Goal: Answer question/provide support: Participate in discussion

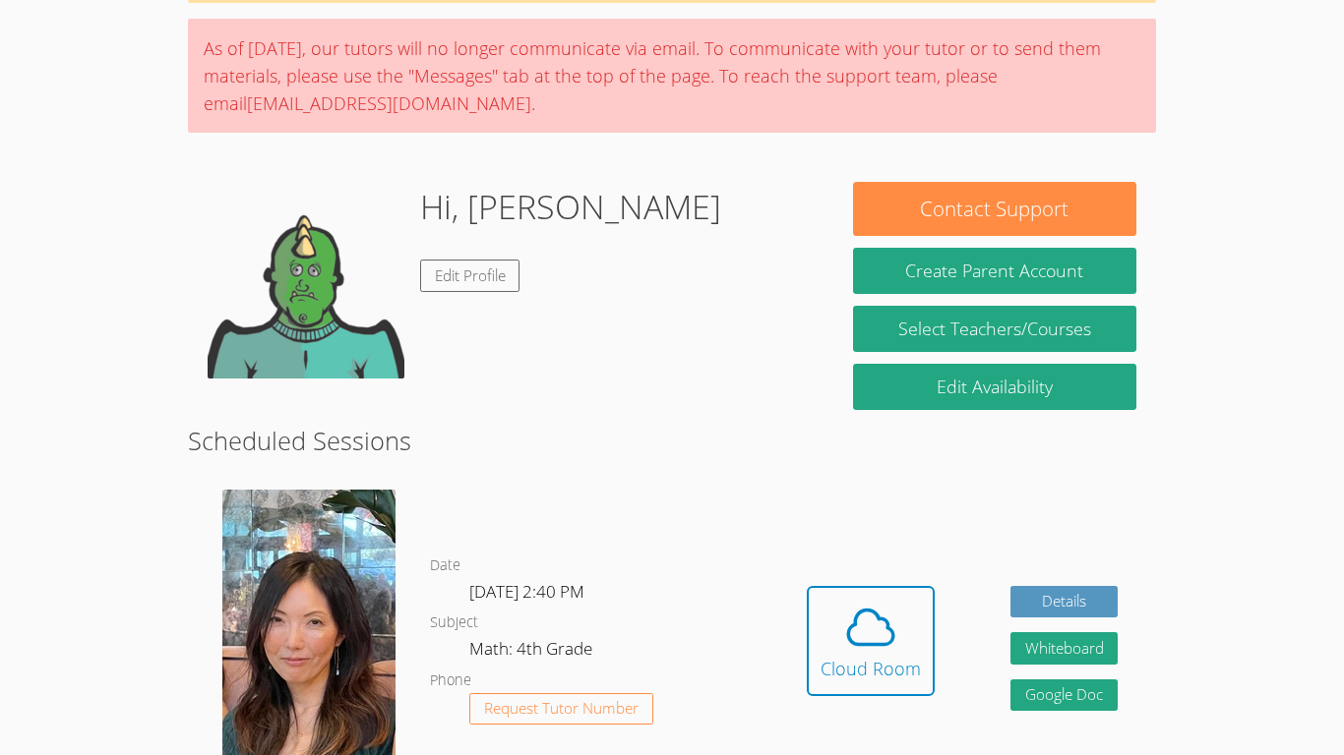
scroll to position [198, 0]
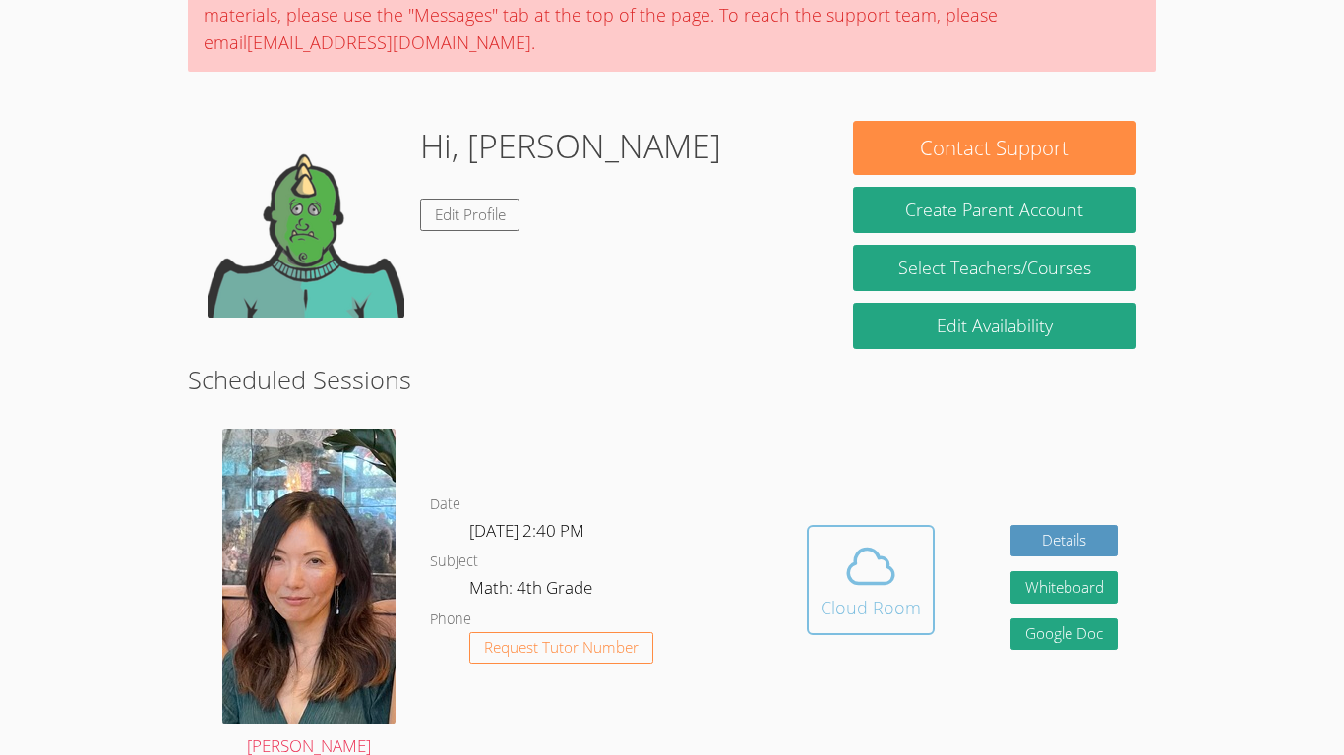
click at [916, 538] on button "Cloud Room" at bounding box center [870, 580] width 128 height 110
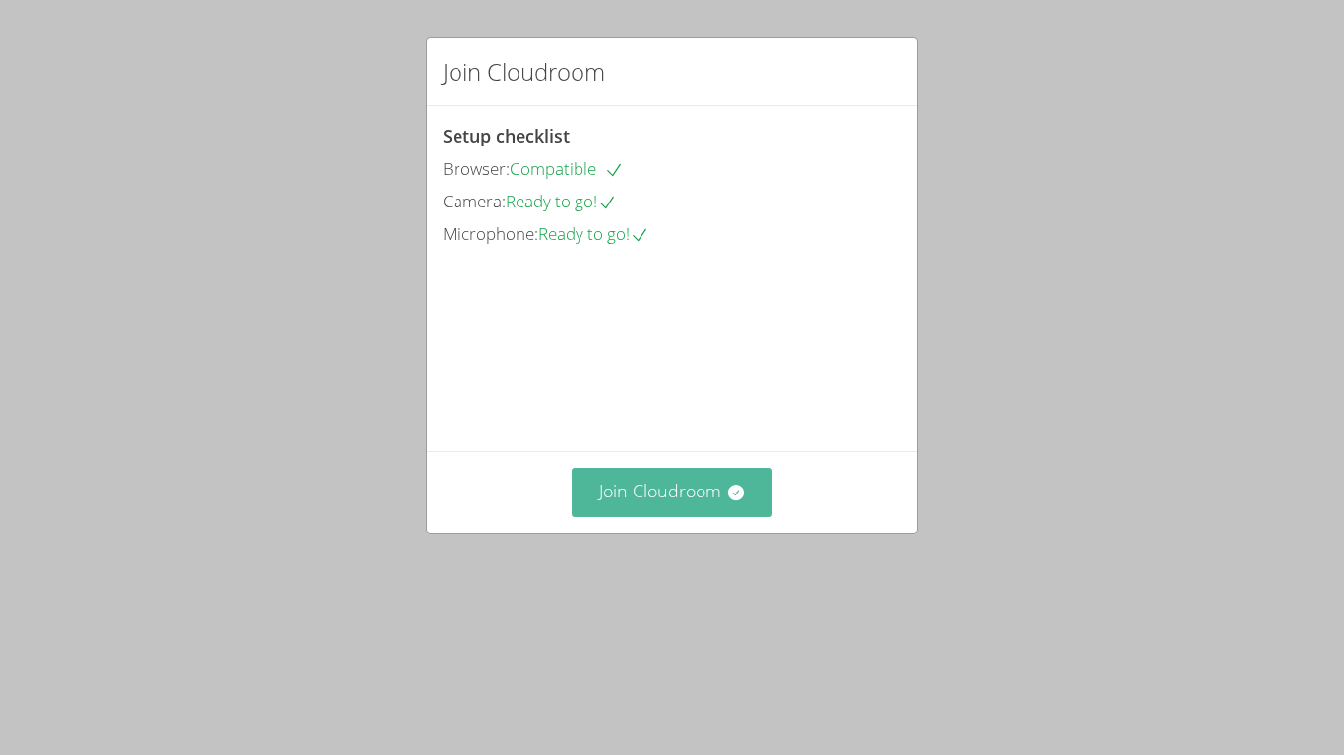
click at [617, 516] on button "Join Cloudroom" at bounding box center [672, 492] width 202 height 48
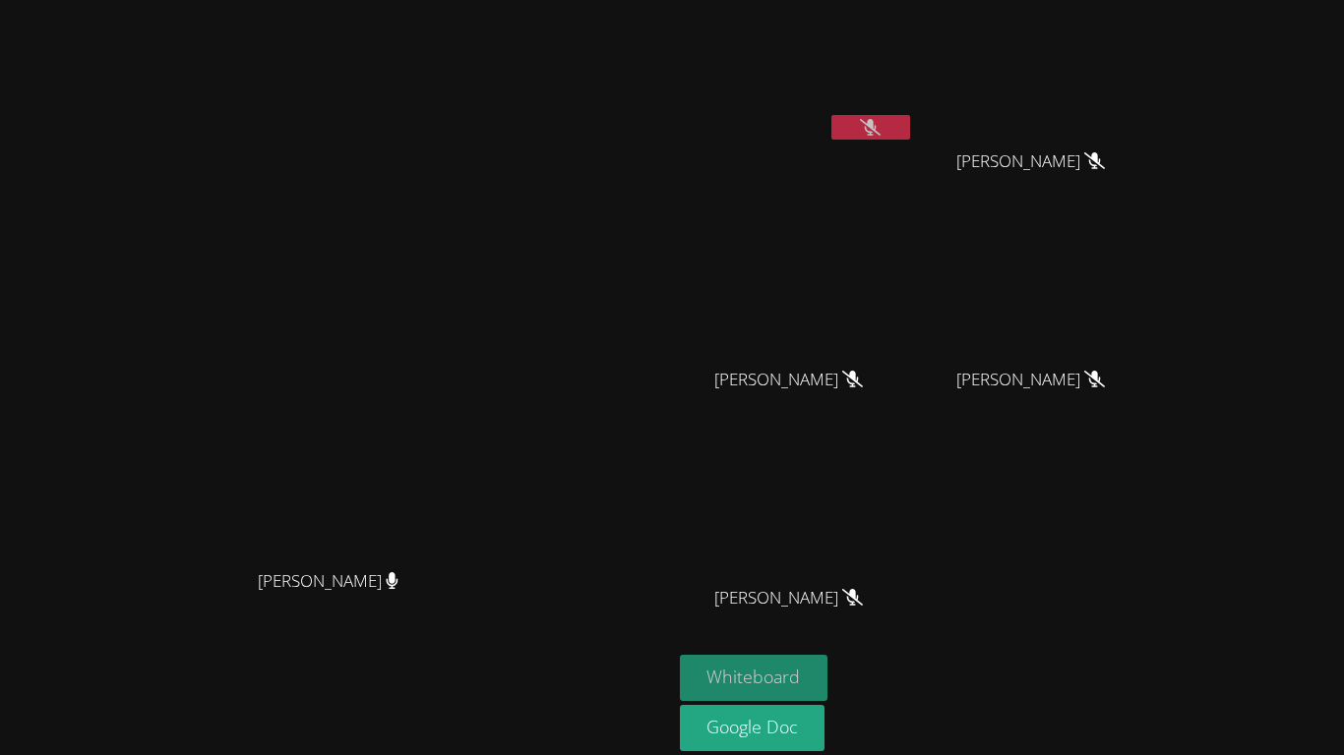
click at [828, 660] on button "Whiteboard" at bounding box center [754, 678] width 149 height 46
click at [910, 130] on button at bounding box center [870, 127] width 79 height 25
click at [828, 689] on button "Whiteboard" at bounding box center [754, 678] width 149 height 46
click at [910, 123] on button at bounding box center [870, 127] width 79 height 25
click at [910, 134] on button at bounding box center [870, 127] width 79 height 25
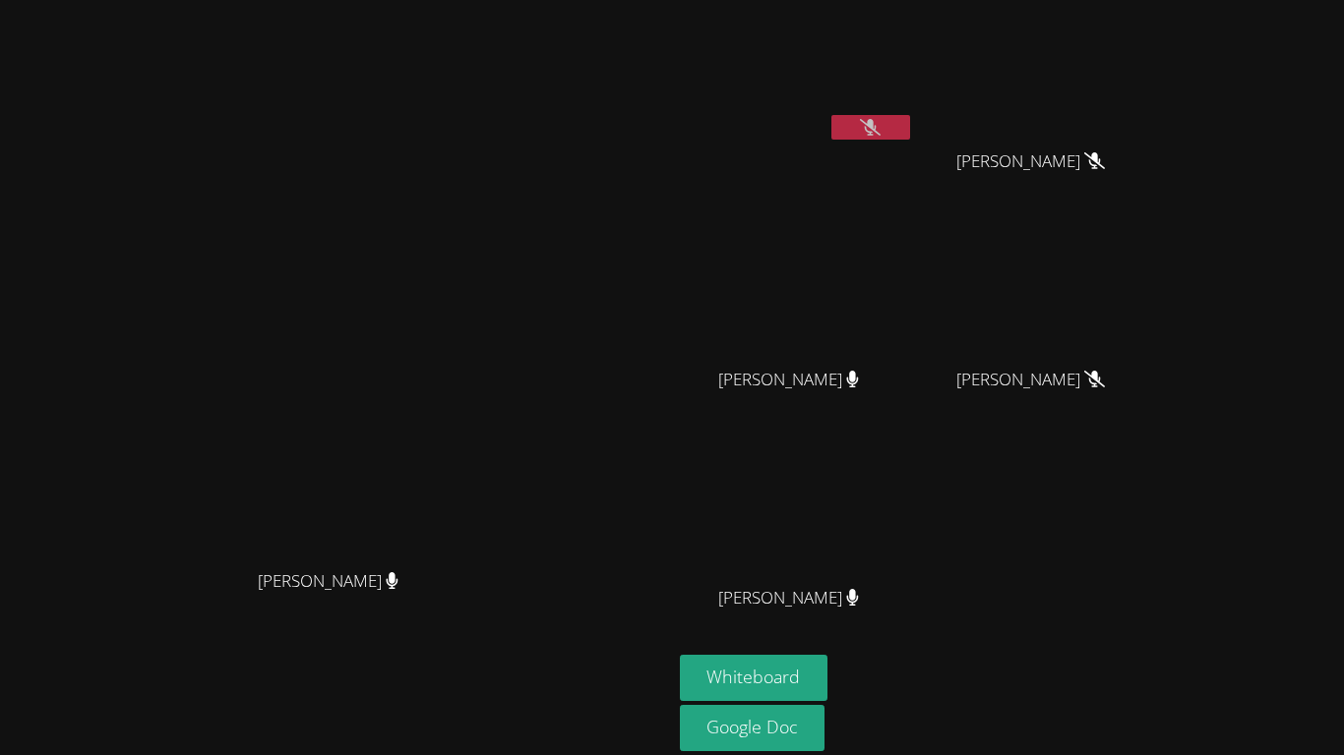
click at [664, 15] on div "Grace Chu Grace Chu" at bounding box center [336, 414] width 656 height 813
click at [664, 19] on div "Grace Chu Grace Chu" at bounding box center [336, 414] width 656 height 813
click at [664, 15] on div "Grace Chu Grace Chu" at bounding box center [336, 414] width 656 height 813
click at [664, 14] on div "Grace Chu Grace Chu" at bounding box center [336, 414] width 656 height 813
click at [664, 11] on div "Grace Chu Grace Chu" at bounding box center [336, 414] width 656 height 813
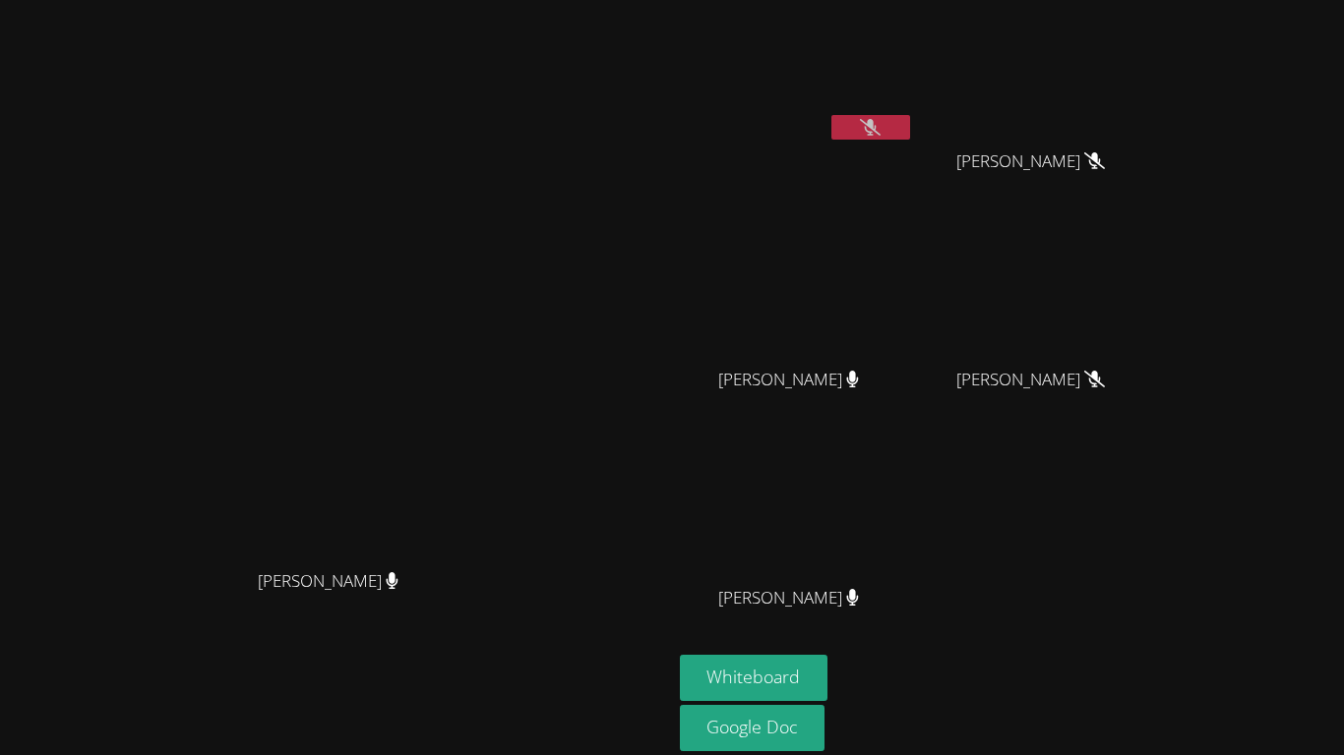
click at [664, 14] on div "Grace Chu Grace Chu" at bounding box center [336, 414] width 656 height 813
click at [664, 16] on div "Grace Chu Grace Chu" at bounding box center [336, 414] width 656 height 813
click at [664, 15] on div "Grace Chu Grace Chu" at bounding box center [336, 414] width 656 height 813
click at [664, 18] on div "Grace Chu Grace Chu" at bounding box center [336, 414] width 656 height 813
click at [664, 16] on div "Grace Chu Grace Chu" at bounding box center [336, 414] width 656 height 813
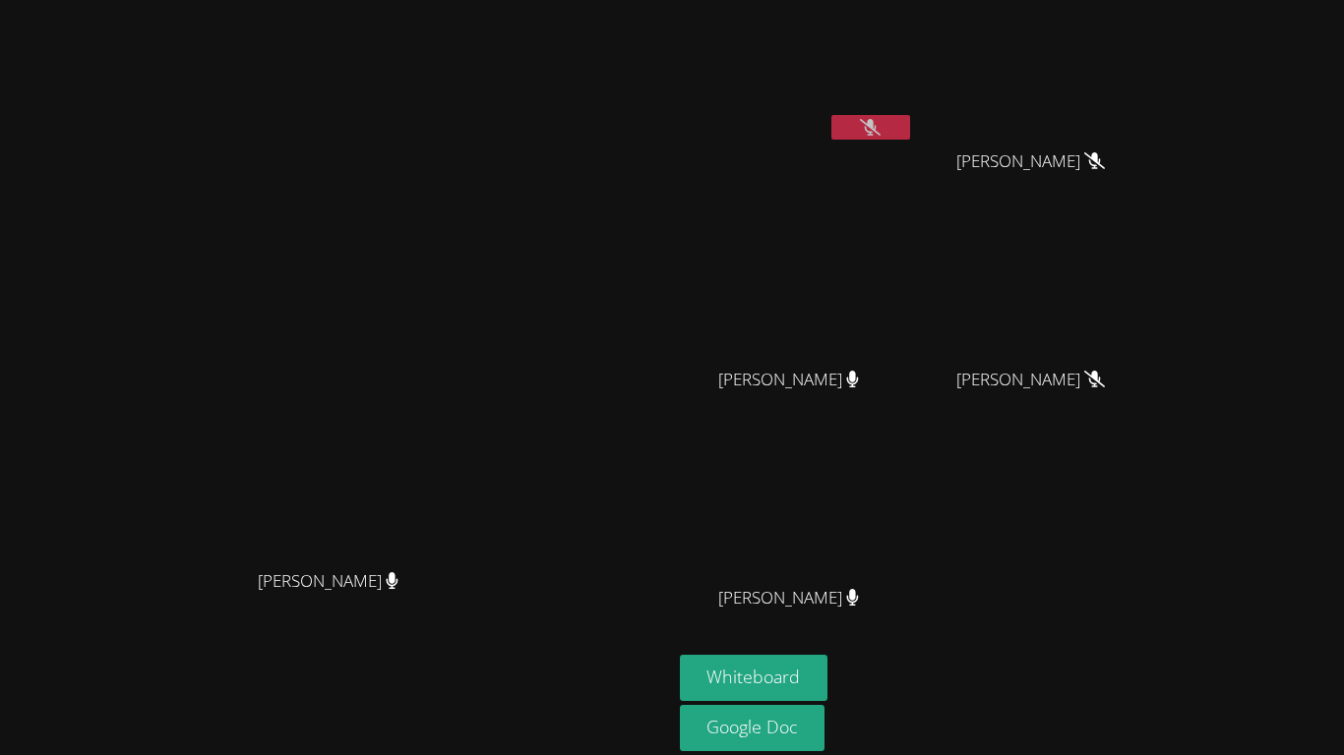
click at [664, 18] on div "Grace Chu Grace Chu" at bounding box center [336, 414] width 656 height 813
click at [664, 16] on div "Grace Chu Grace Chu" at bounding box center [336, 414] width 656 height 813
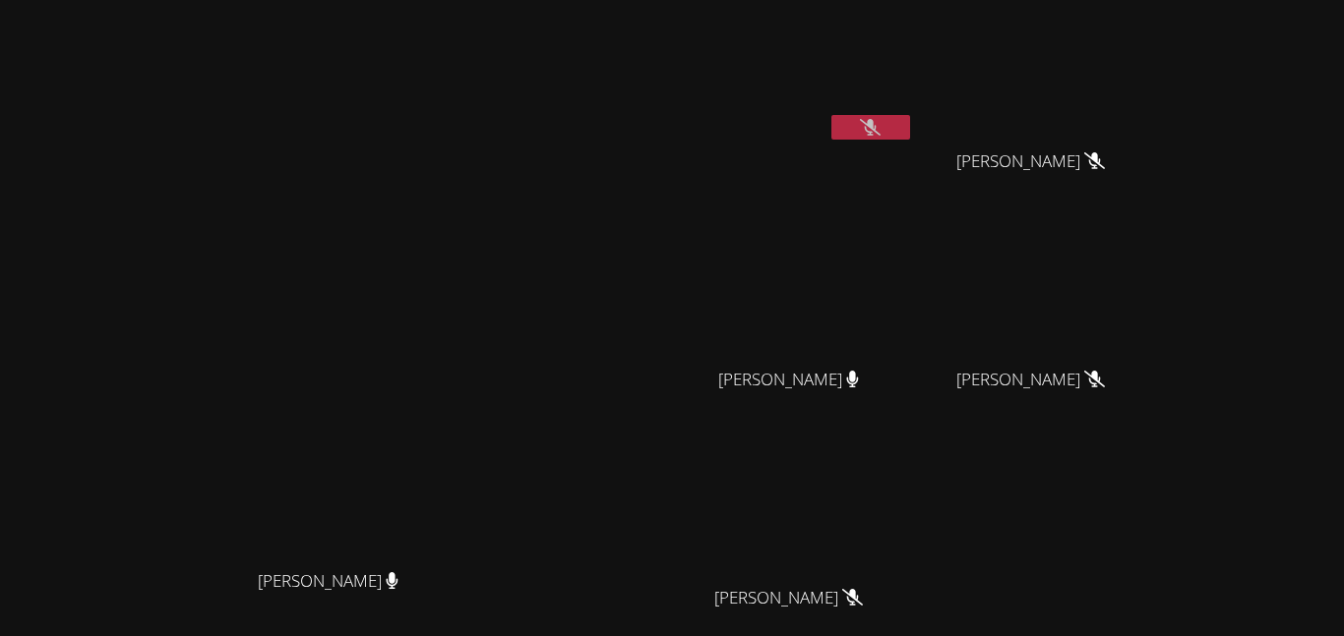
click at [880, 129] on icon at bounding box center [870, 127] width 21 height 17
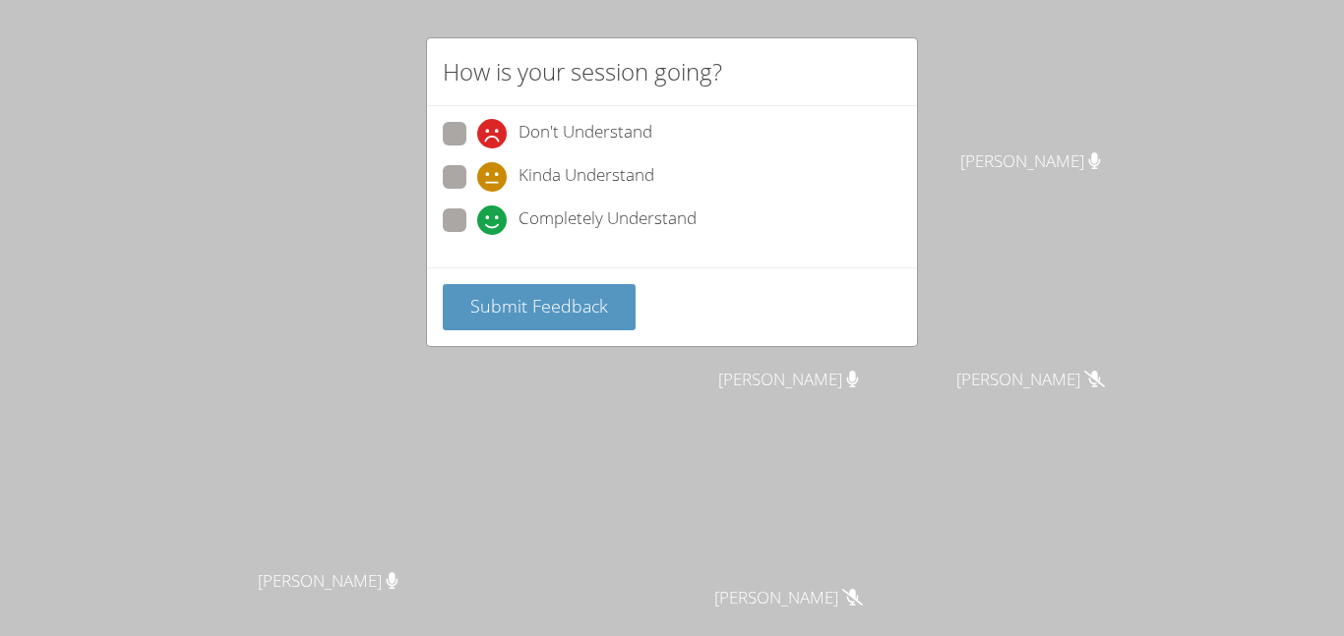
click at [480, 232] on icon at bounding box center [492, 221] width 30 height 30
click at [480, 225] on input "Completely Understand" at bounding box center [485, 217] width 17 height 17
radio input "true"
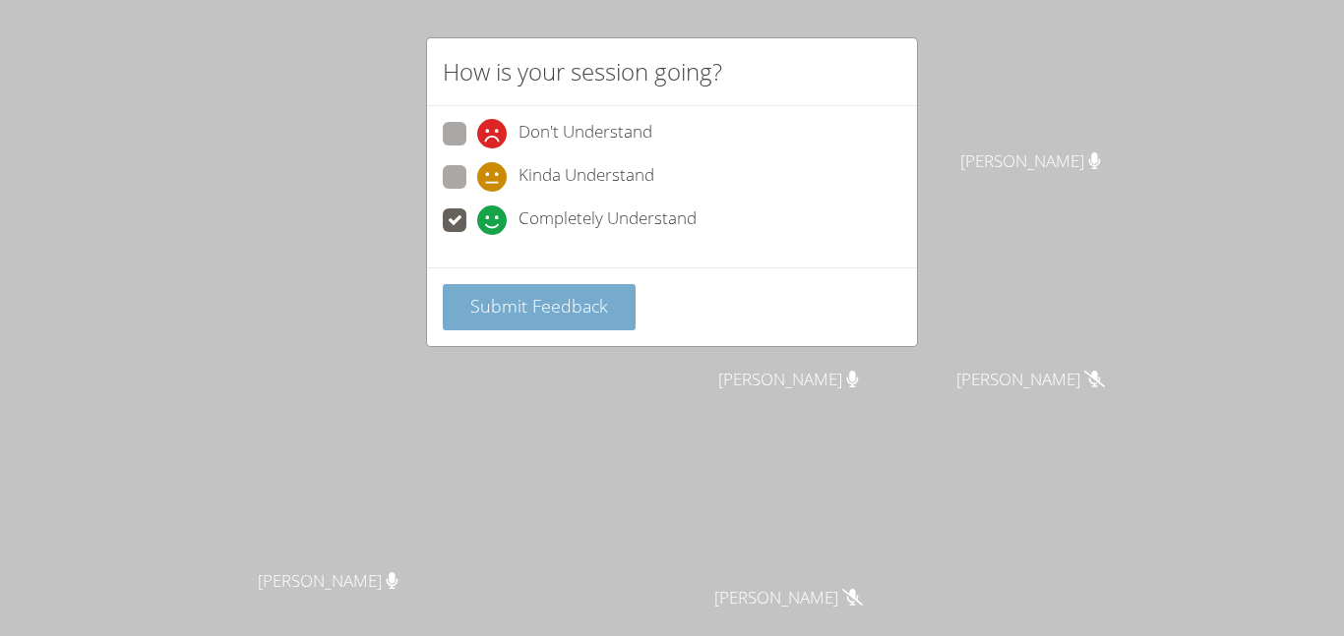
click at [516, 291] on button "Submit Feedback" at bounding box center [539, 307] width 193 height 46
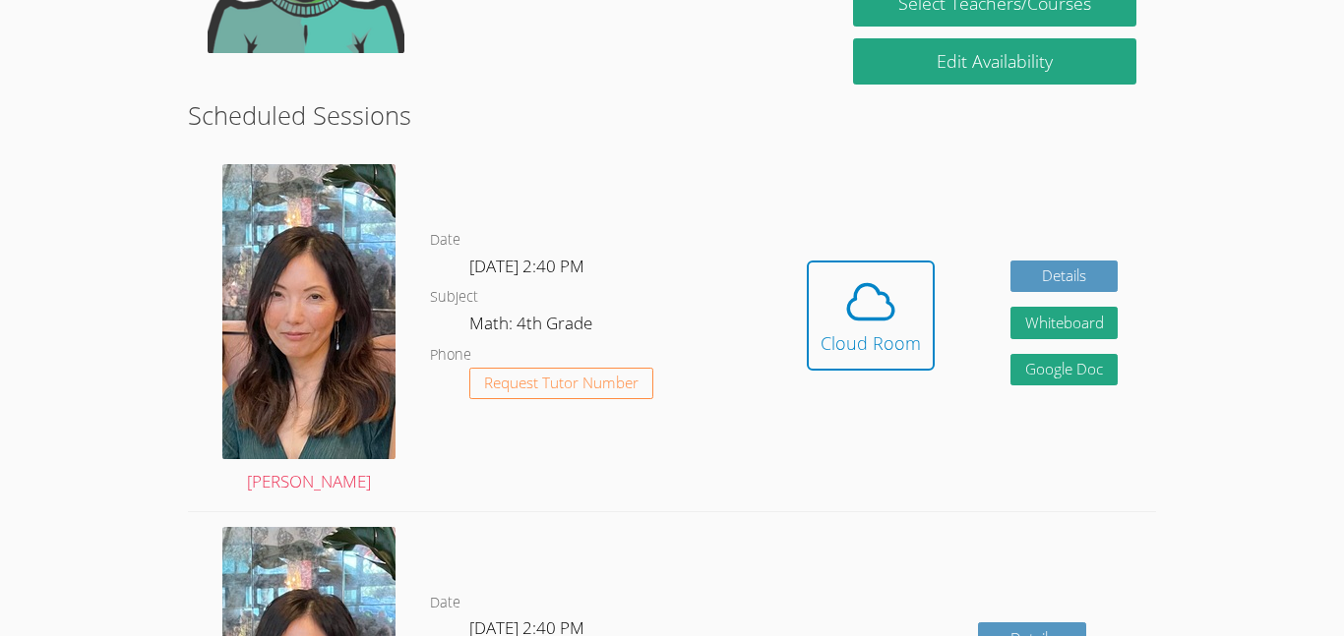
scroll to position [463, 0]
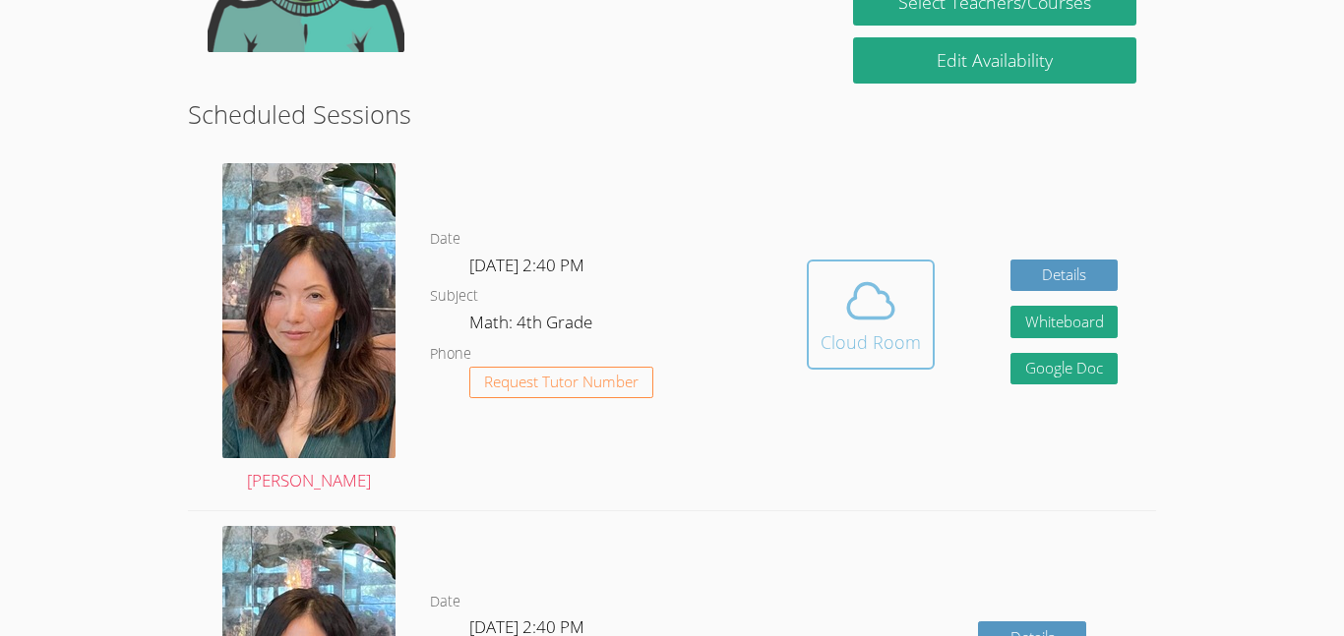
click at [864, 290] on icon at bounding box center [870, 300] width 55 height 55
click at [892, 302] on icon at bounding box center [870, 300] width 55 height 55
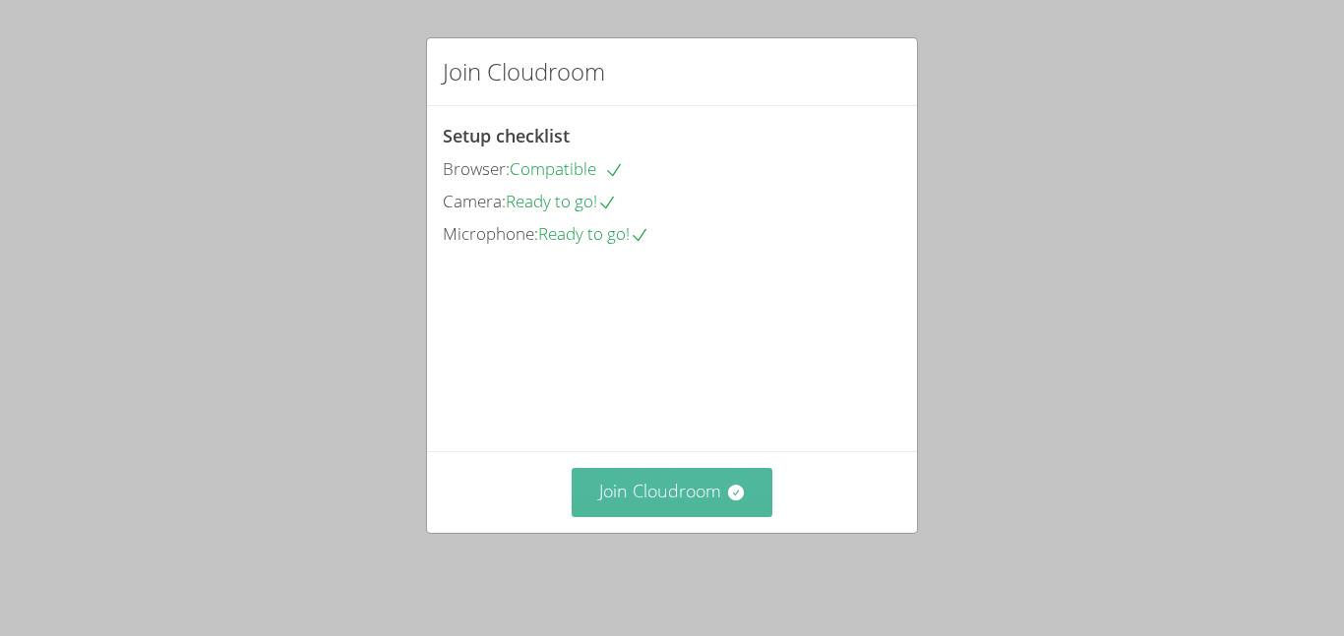
click at [657, 489] on button "Join Cloudroom" at bounding box center [672, 492] width 202 height 48
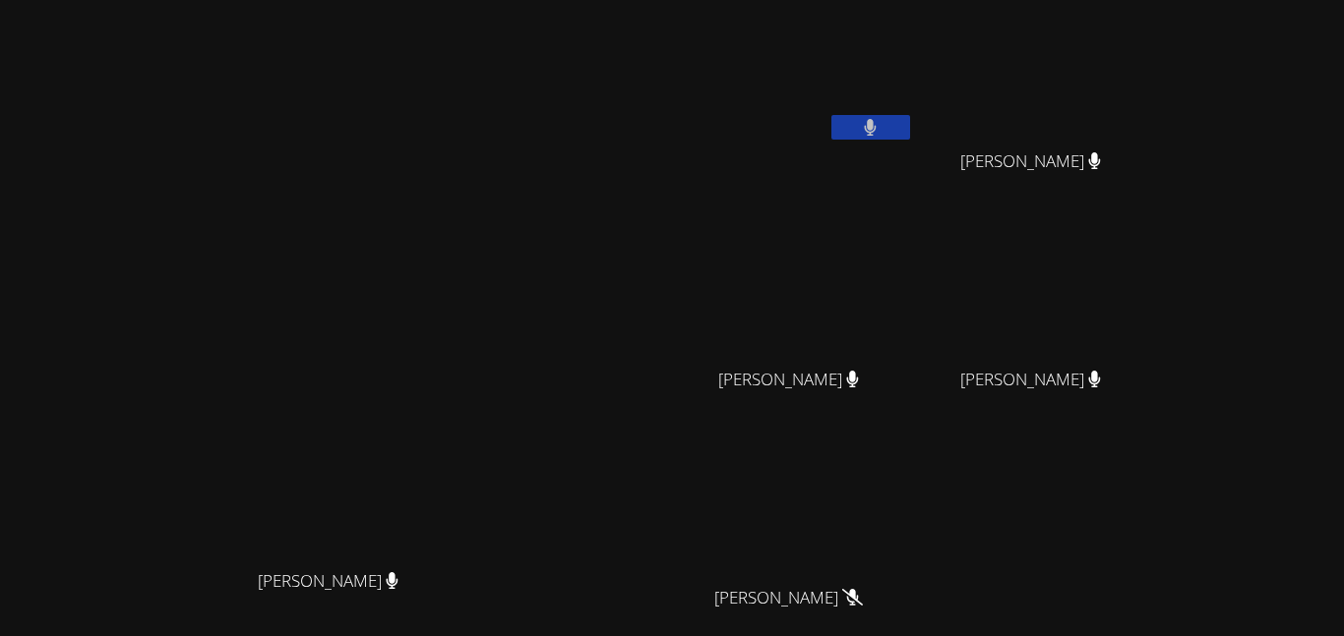
scroll to position [193, 0]
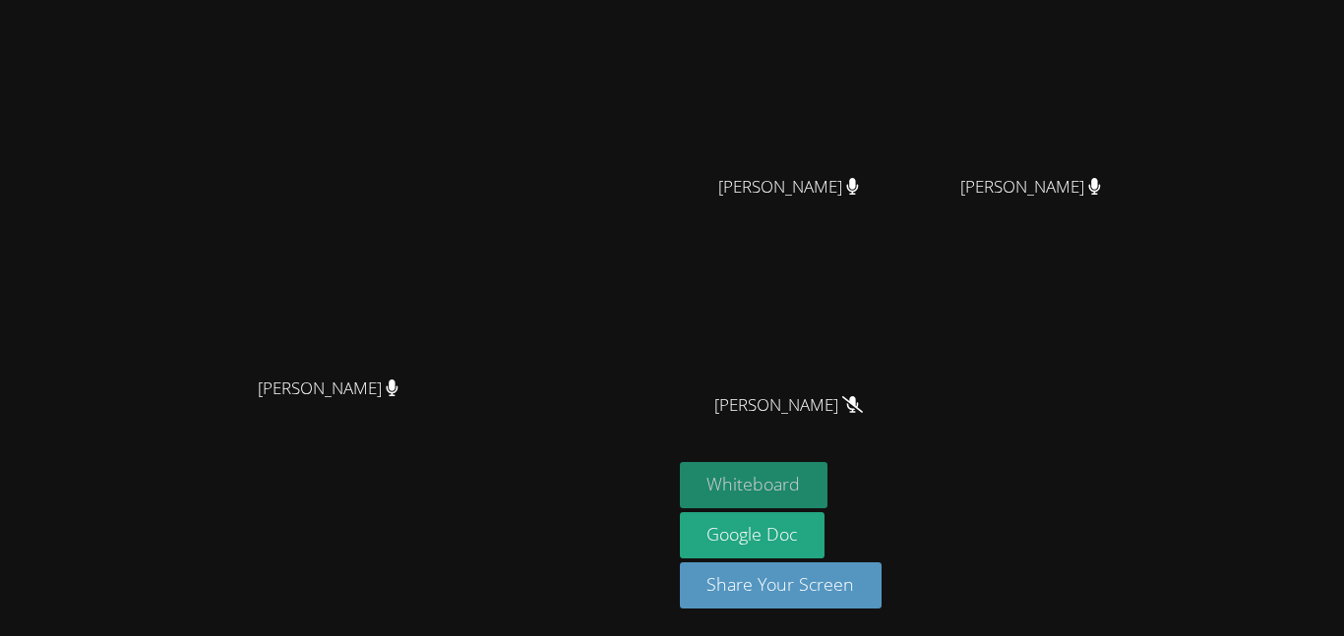
click at [828, 492] on button "Whiteboard" at bounding box center [754, 485] width 149 height 46
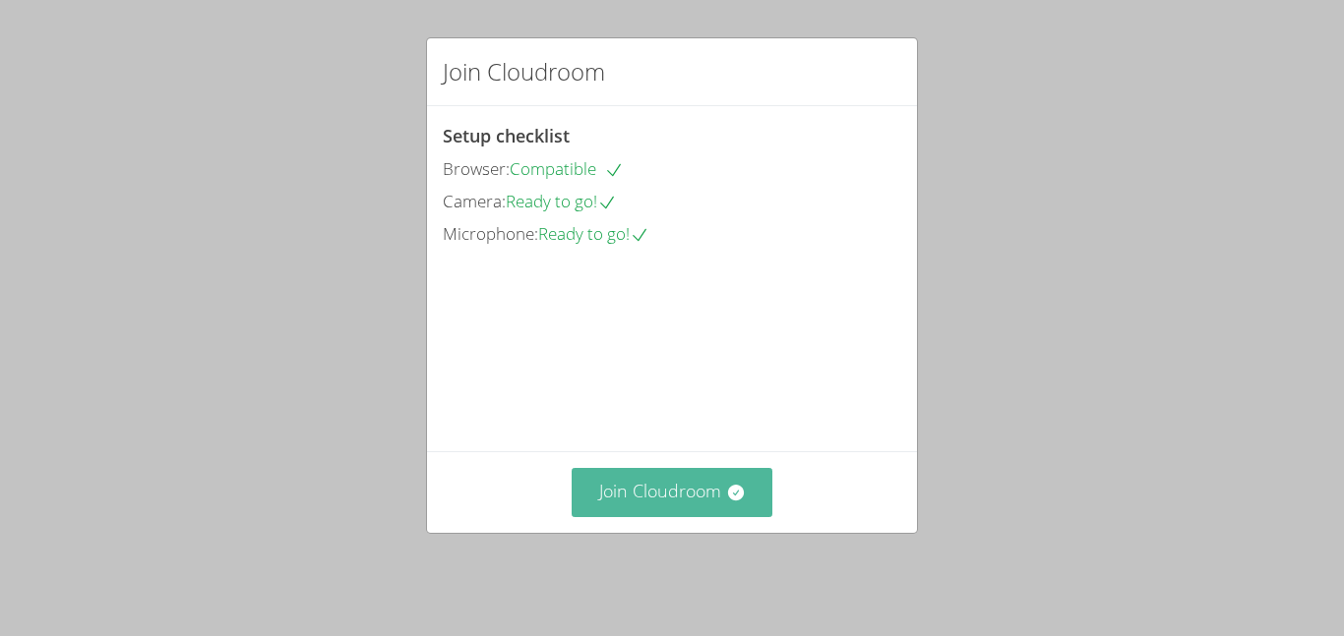
click at [687, 505] on button "Join Cloudroom" at bounding box center [672, 492] width 202 height 48
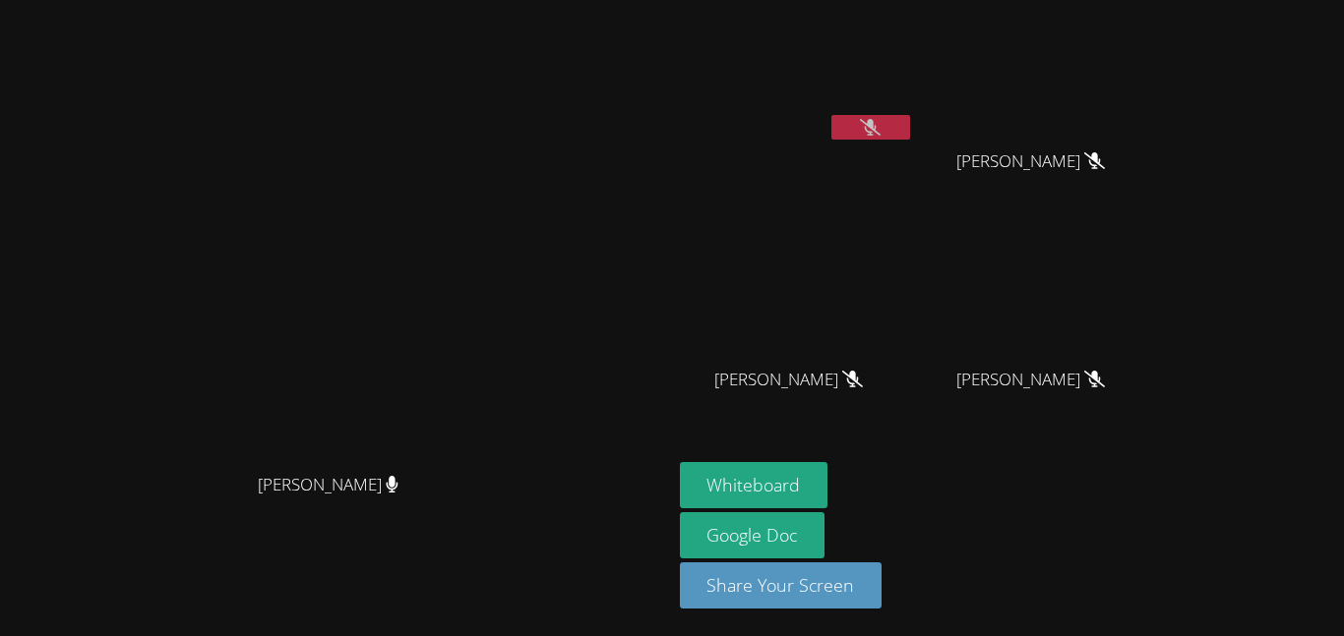
click at [914, 108] on video at bounding box center [797, 74] width 234 height 132
click at [880, 134] on icon at bounding box center [870, 127] width 21 height 17
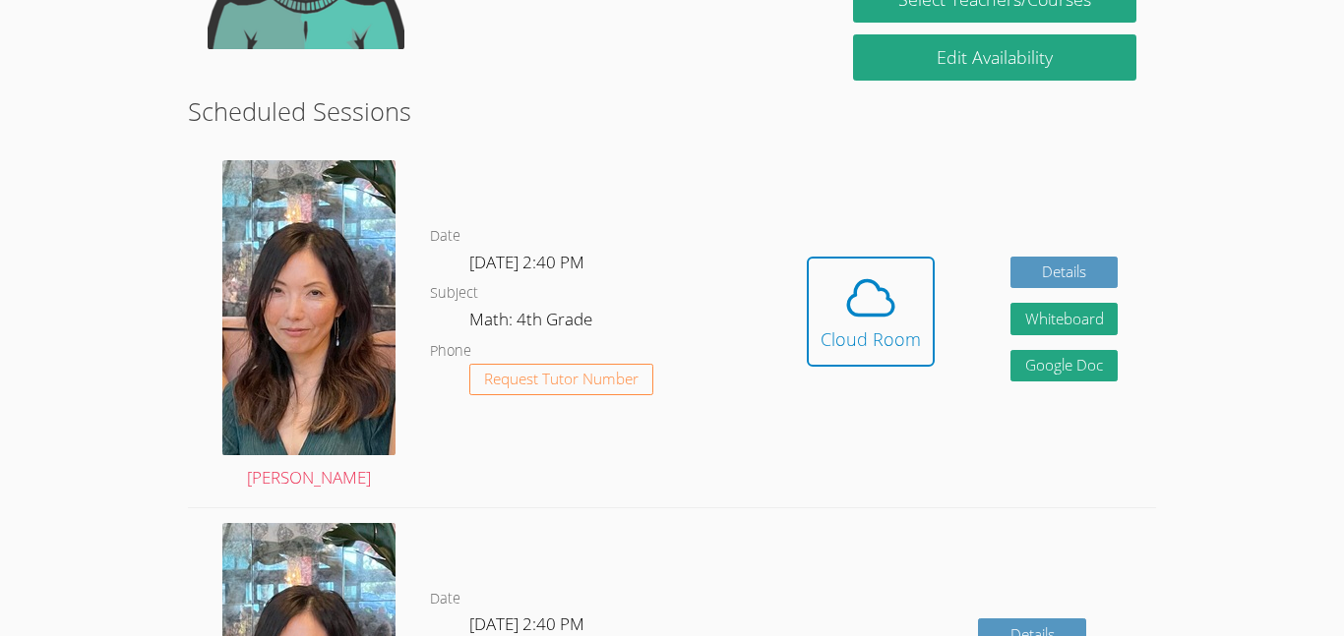
scroll to position [467, 0]
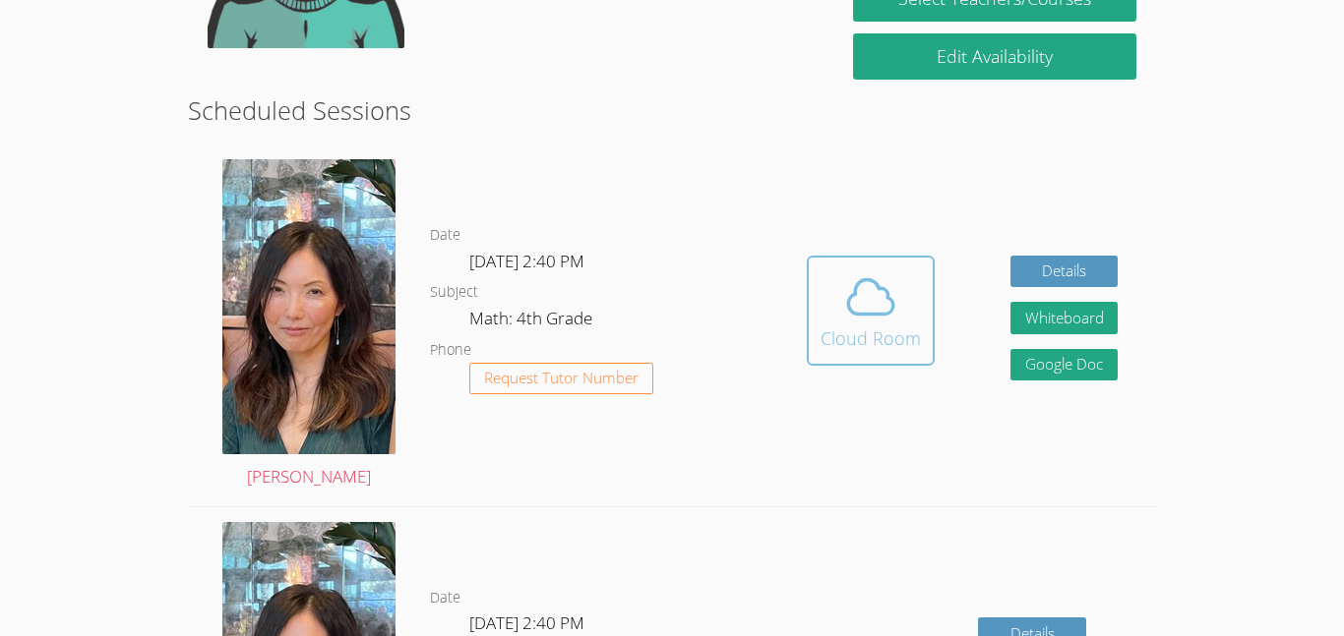
click at [874, 352] on div "Cloud Room" at bounding box center [870, 339] width 100 height 28
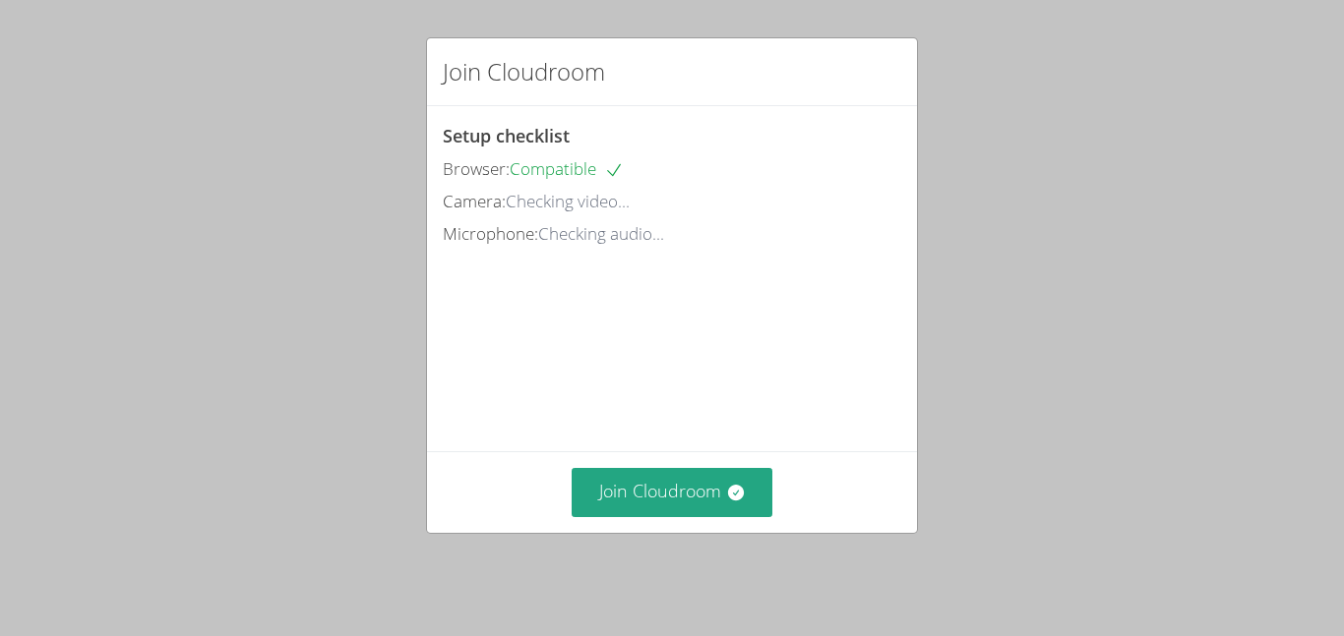
click at [153, 99] on div "Join Cloudroom Setup checklist Browser: Compatible Camera: Checking video... Mi…" at bounding box center [672, 318] width 1344 height 636
click at [816, 515] on div "Join Cloudroom" at bounding box center [672, 492] width 458 height 48
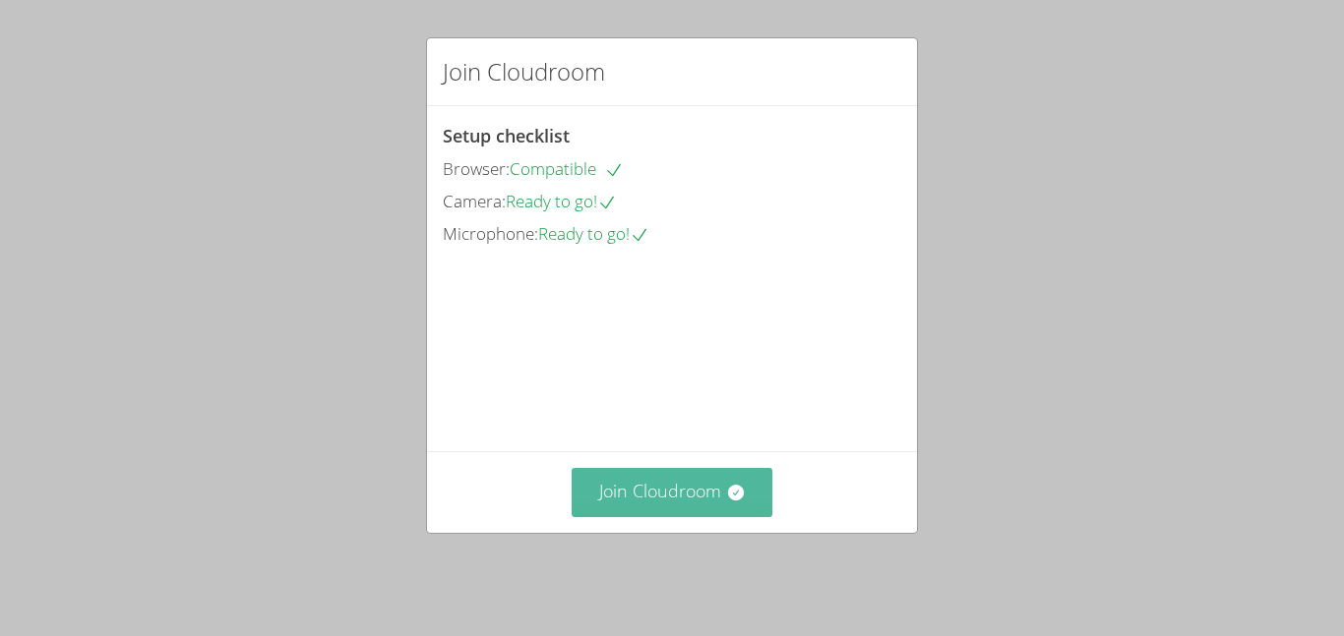
click at [744, 486] on button "Join Cloudroom" at bounding box center [672, 492] width 202 height 48
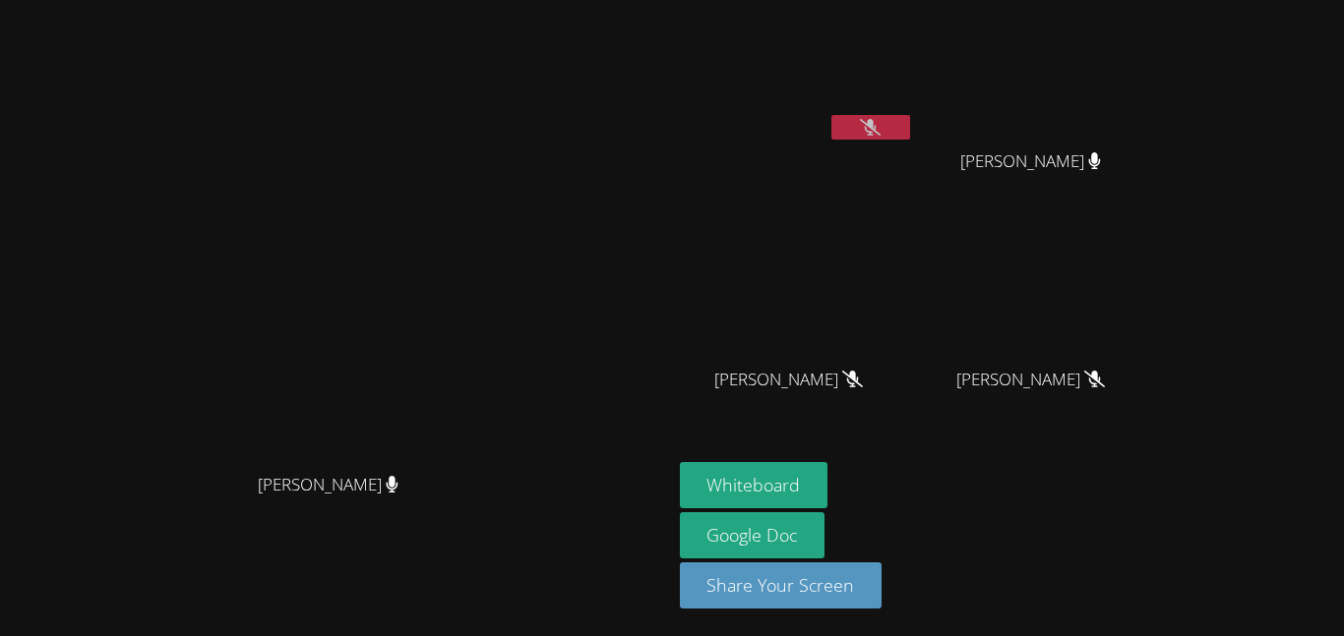
click at [910, 116] on button at bounding box center [870, 127] width 79 height 25
click at [863, 386] on icon at bounding box center [852, 379] width 21 height 17
click at [828, 471] on button "Whiteboard" at bounding box center [754, 485] width 149 height 46
click at [910, 115] on button at bounding box center [870, 127] width 79 height 25
click at [914, 112] on video at bounding box center [797, 74] width 234 height 132
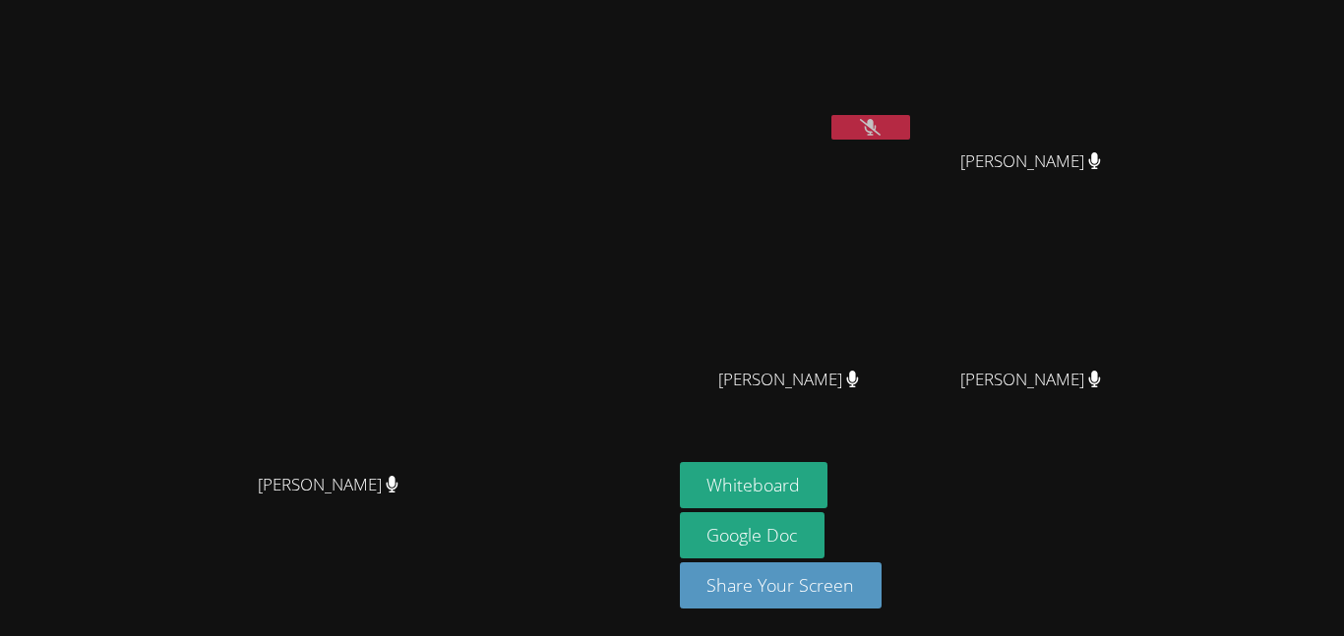
click at [910, 121] on button at bounding box center [870, 127] width 79 height 25
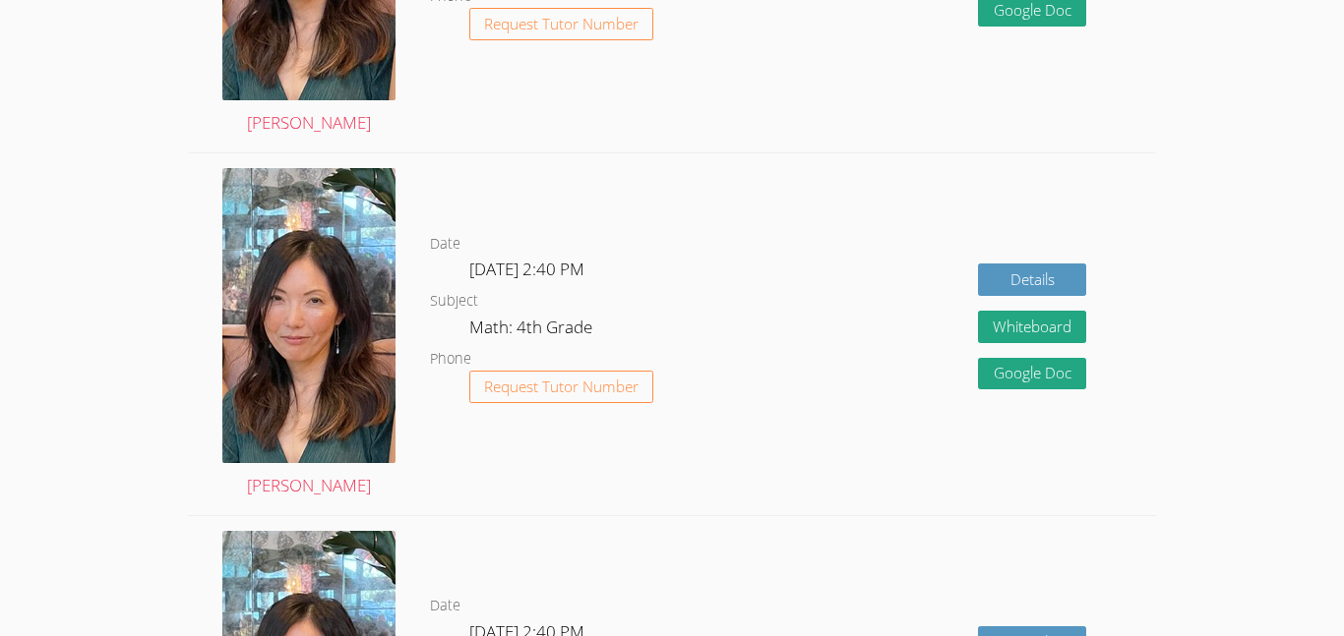
scroll to position [1120, 0]
